Goal: Transaction & Acquisition: Book appointment/travel/reservation

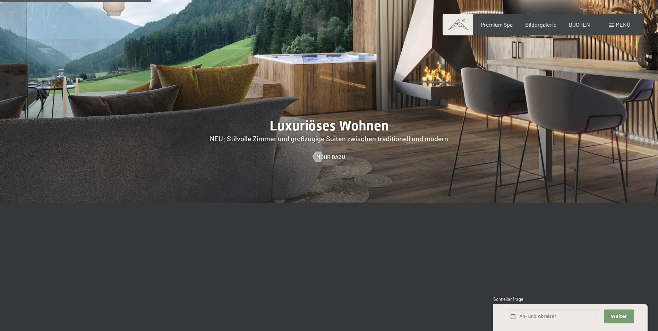
scroll to position [763, 0]
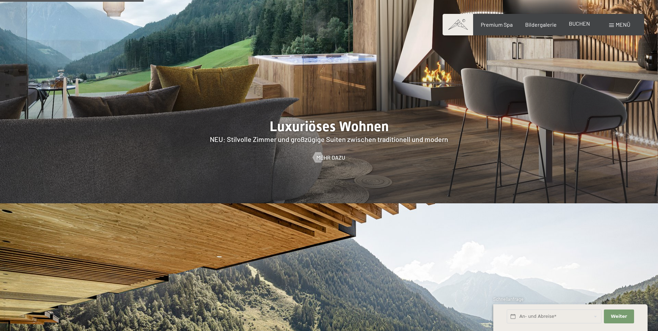
click at [583, 25] on span "BUCHEN" at bounding box center [578, 23] width 21 height 7
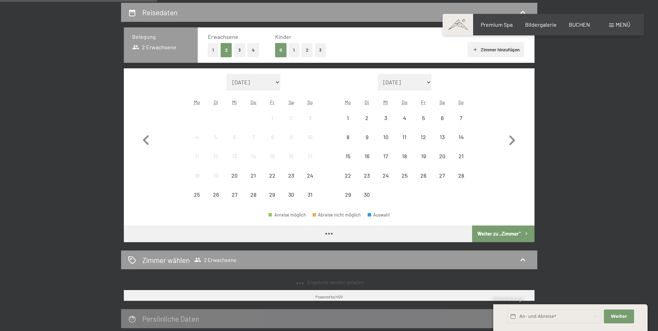
scroll to position [173, 0]
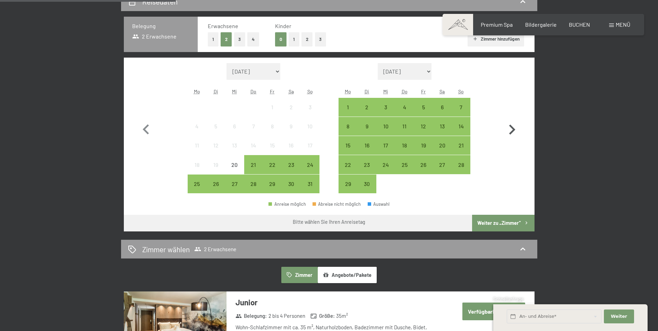
click at [512, 130] on icon "button" at bounding box center [512, 129] width 6 height 10
select select "2025-09-01"
select select "2025-10-01"
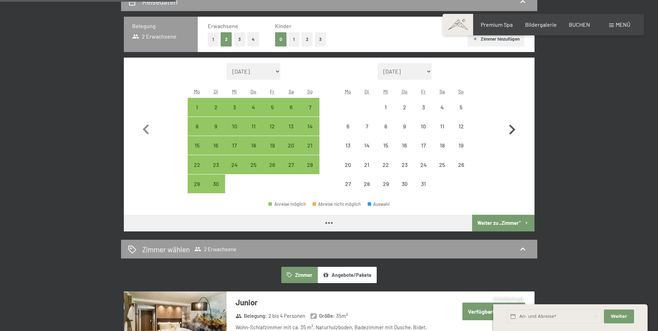
click at [512, 130] on icon "button" at bounding box center [512, 129] width 6 height 10
select select "2025-10-01"
select select "2025-11-01"
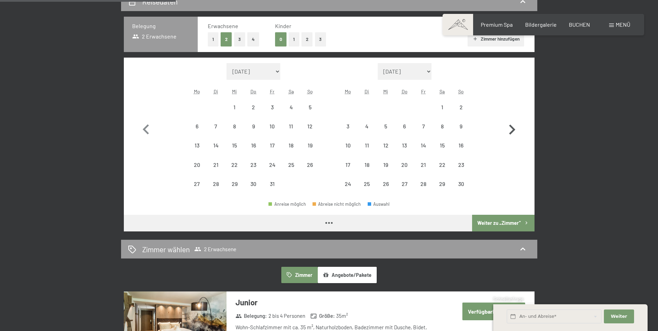
click at [512, 130] on icon "button" at bounding box center [512, 129] width 6 height 10
select select "2025-11-01"
select select "2025-12-01"
click at [512, 130] on icon "button" at bounding box center [512, 129] width 6 height 10
select select "2025-12-01"
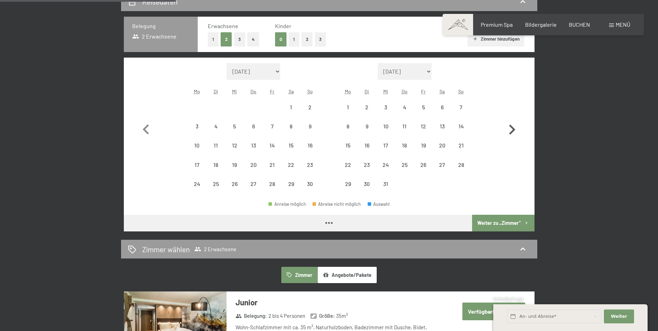
select select "2026-01-01"
select select "2025-12-01"
select select "2026-01-01"
select select "2025-12-01"
select select "2026-01-01"
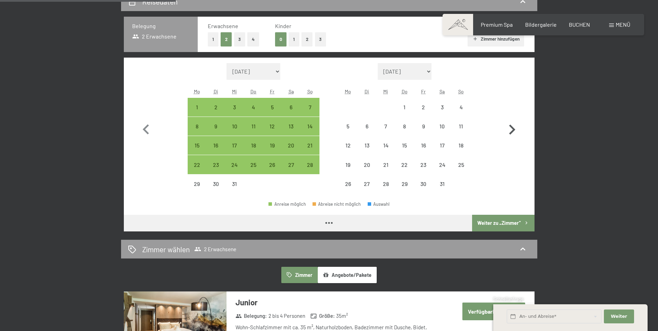
click at [512, 130] on icon "button" at bounding box center [512, 129] width 6 height 10
select select "2026-01-01"
select select "2026-02-01"
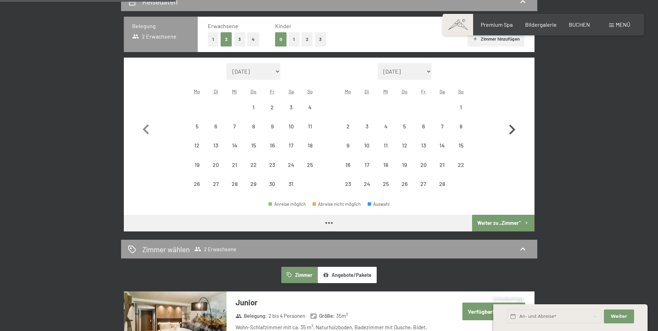
select select "2026-01-01"
select select "2026-02-01"
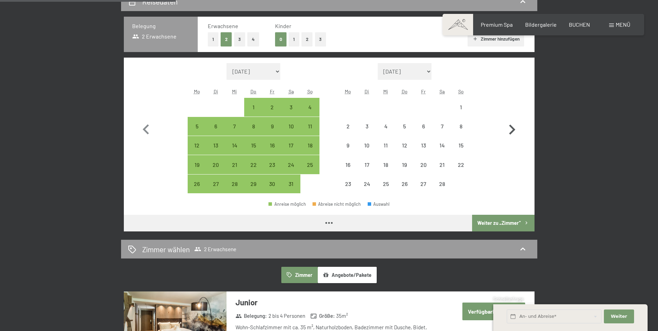
select select "2026-01-01"
select select "2026-02-01"
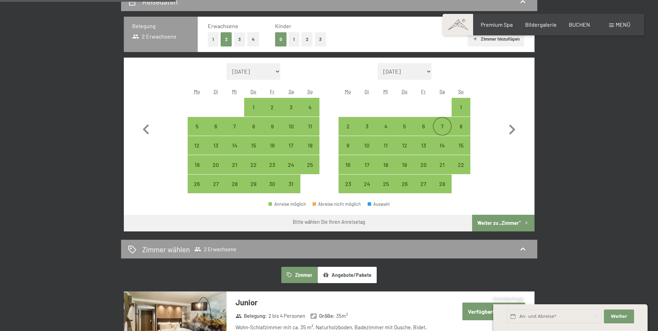
click at [443, 127] on div "7" at bounding box center [441, 131] width 17 height 17
select select "2026-01-01"
select select "2026-02-01"
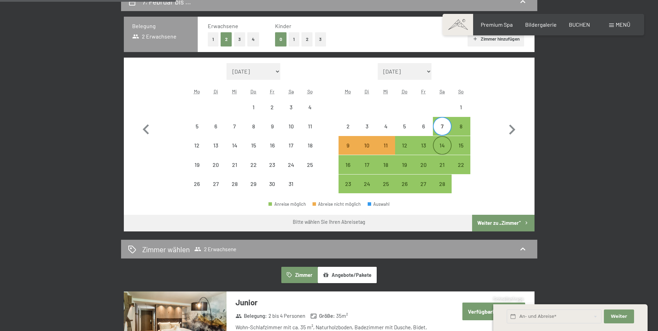
click at [443, 148] on div "14" at bounding box center [441, 150] width 17 height 17
select select "2026-01-01"
select select "2026-02-01"
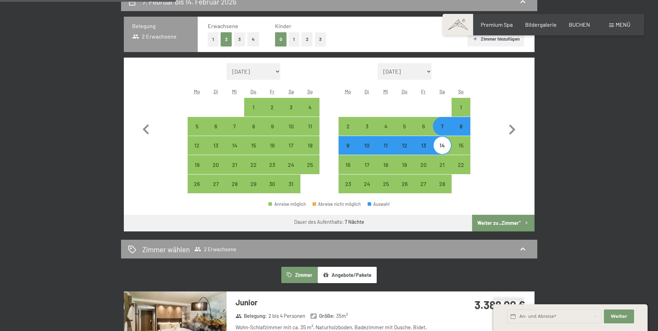
click at [495, 223] on button "Weiter zu „Zimmer“" at bounding box center [503, 223] width 62 height 17
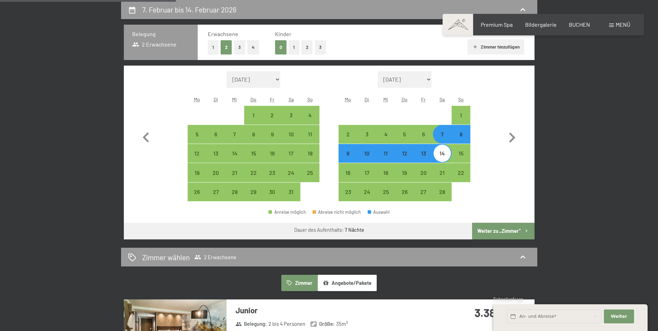
select select "2026-01-01"
select select "2026-02-01"
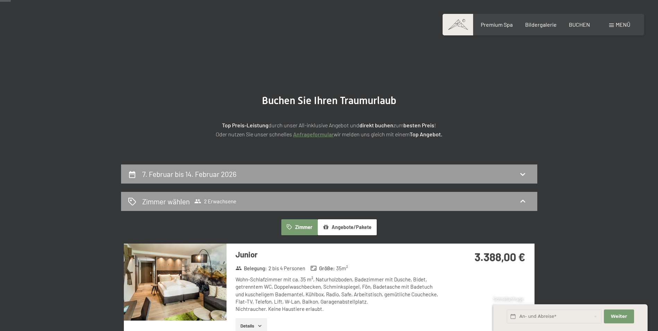
scroll to position [0, 0]
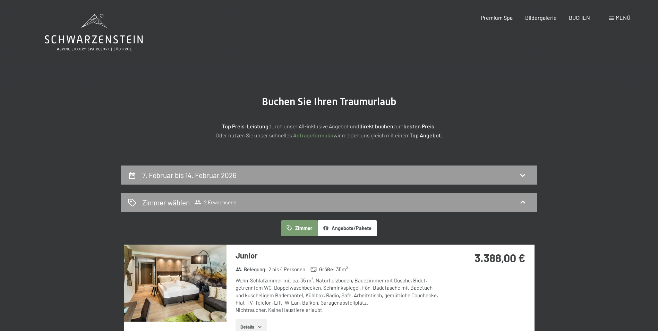
click at [103, 42] on icon at bounding box center [94, 32] width 98 height 37
